Goal: Task Accomplishment & Management: Manage account settings

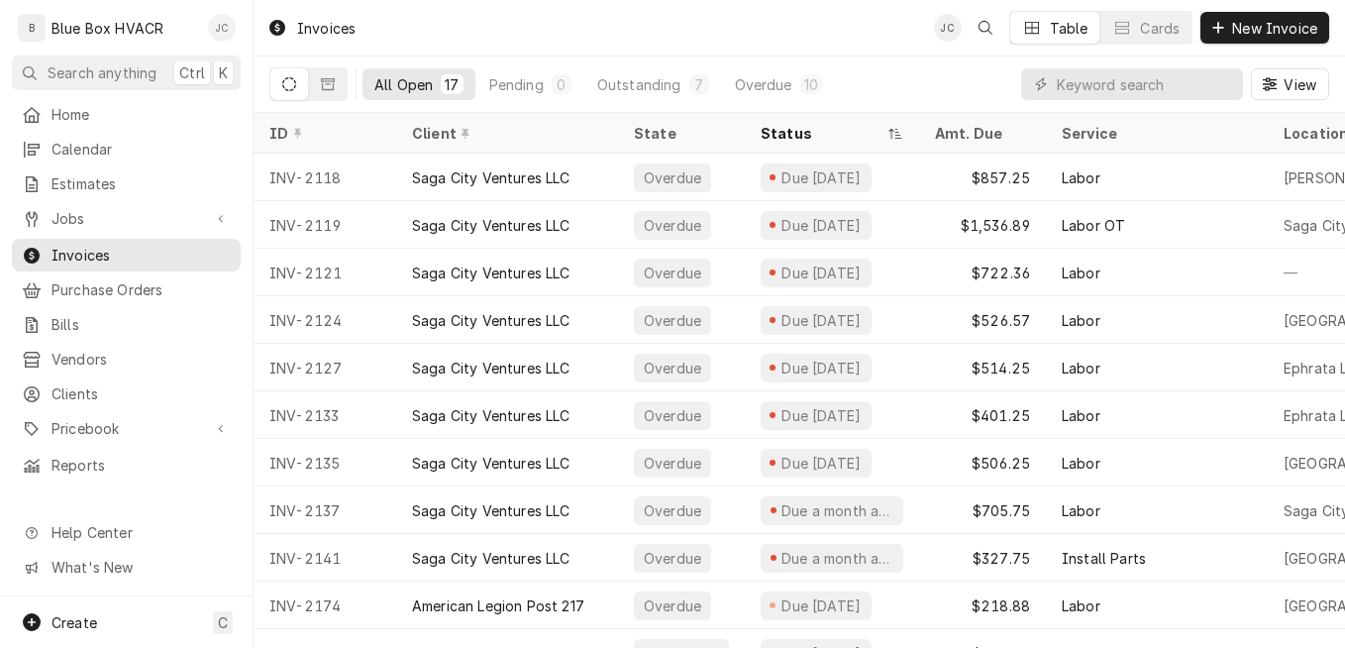
click at [233, 37] on div "Josh Canfield's Avatar" at bounding box center [222, 28] width 28 height 28
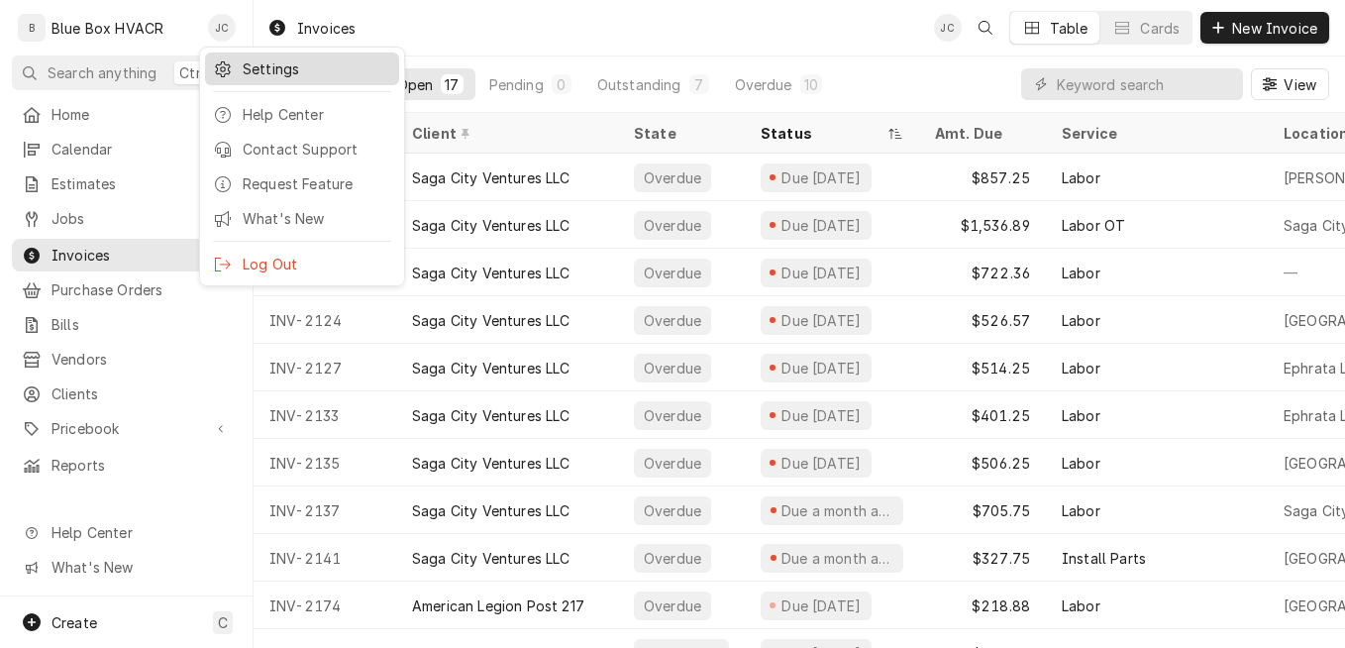
click at [270, 78] on div "Settings" at bounding box center [302, 68] width 186 height 25
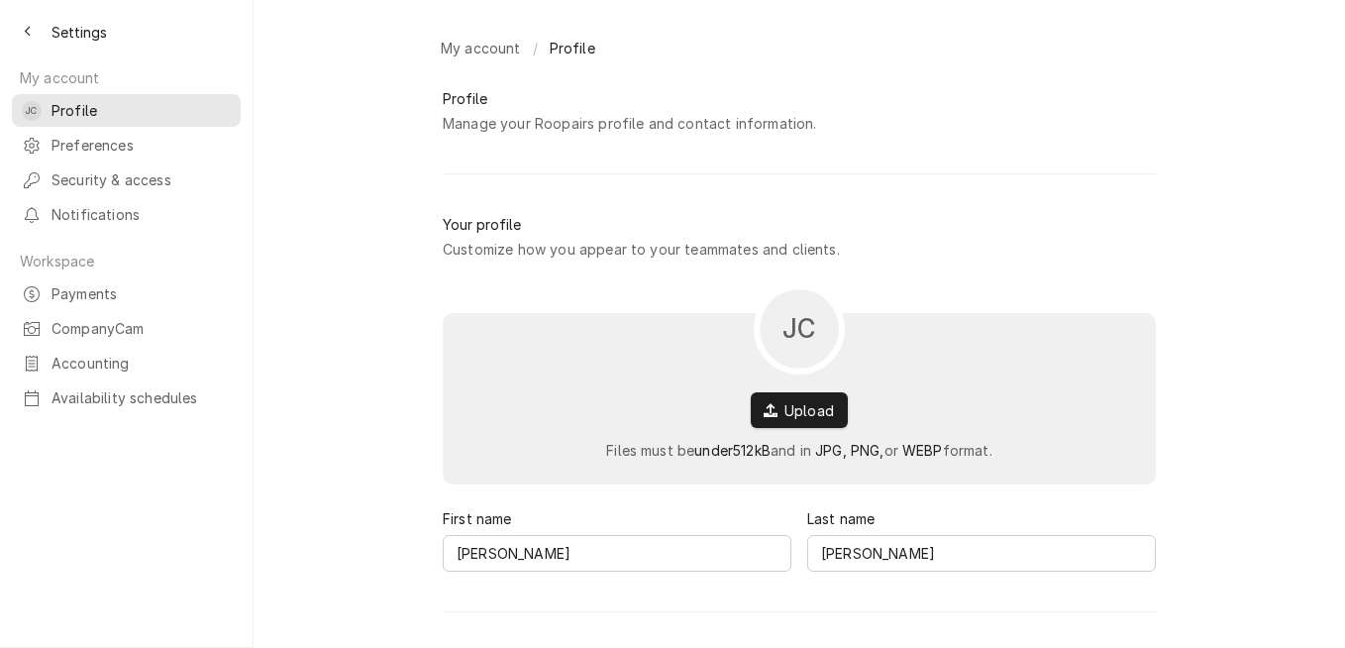
type input "(484) 240-9817"
click at [157, 285] on span "Payments" at bounding box center [140, 293] width 179 height 21
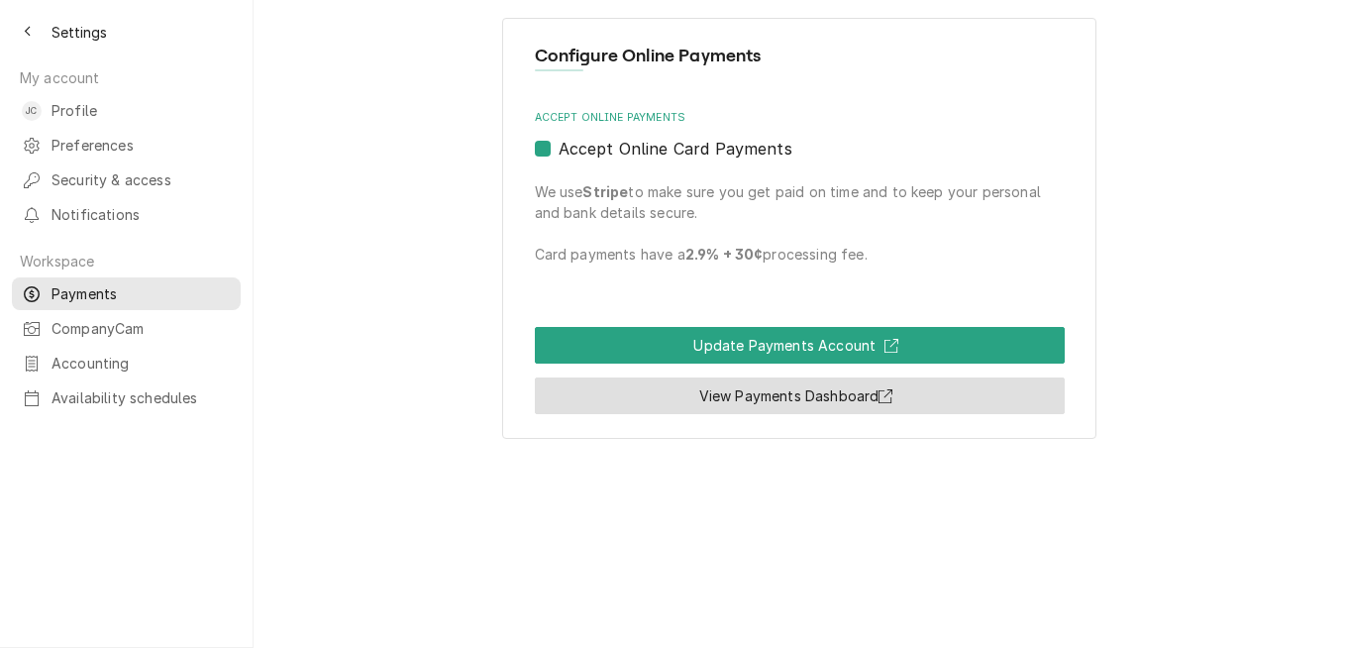
click at [804, 388] on link "View Payments Dashboard" at bounding box center [800, 395] width 530 height 37
